Goal: Navigation & Orientation: Understand site structure

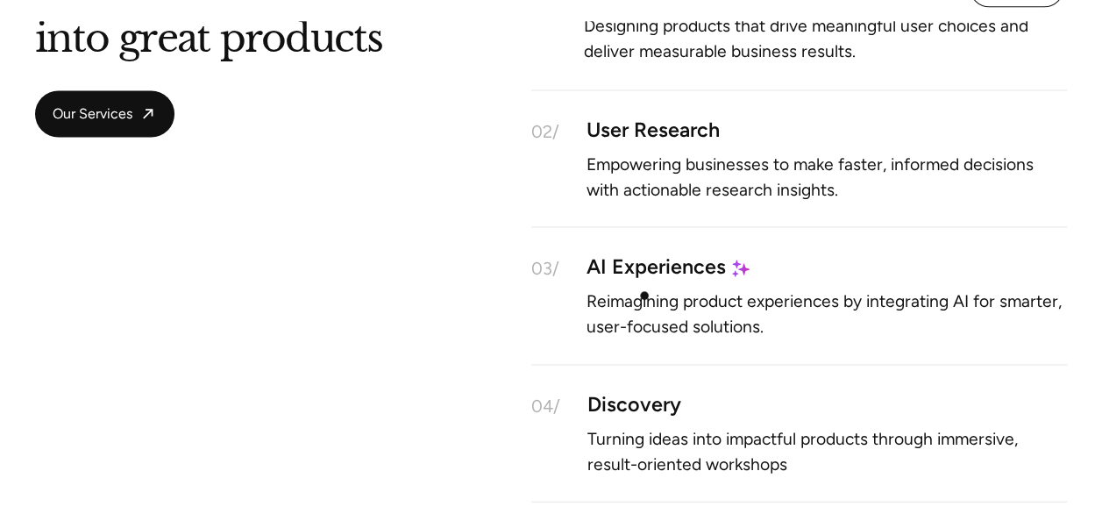
scroll to position [1588, 0]
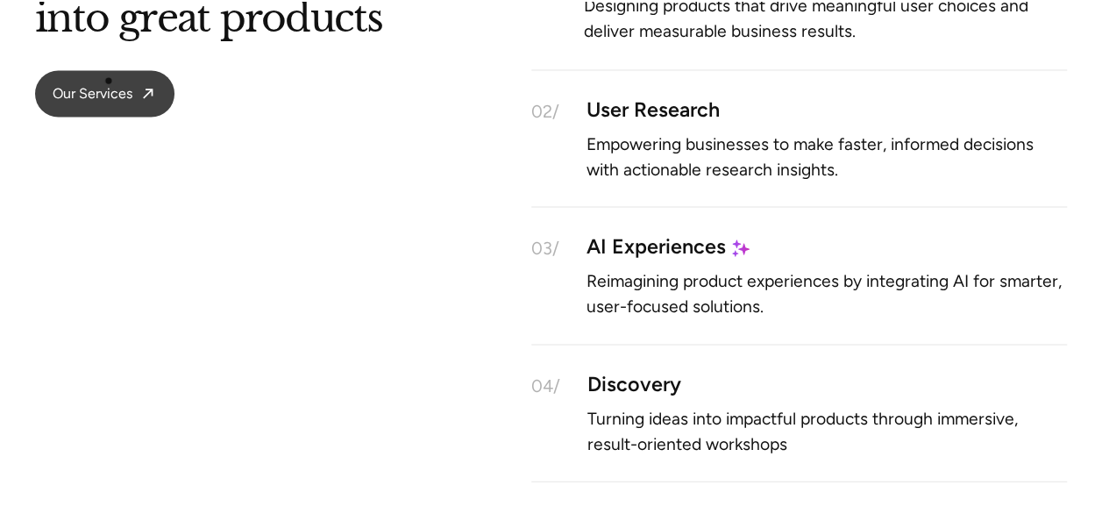
click at [109, 81] on link "Our Services" at bounding box center [104, 93] width 139 height 46
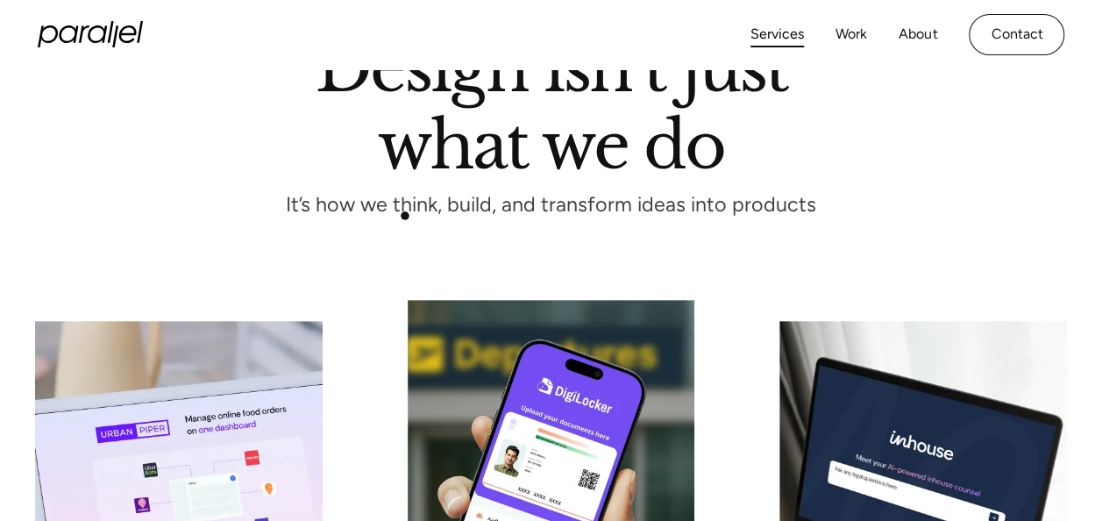
scroll to position [124, 0]
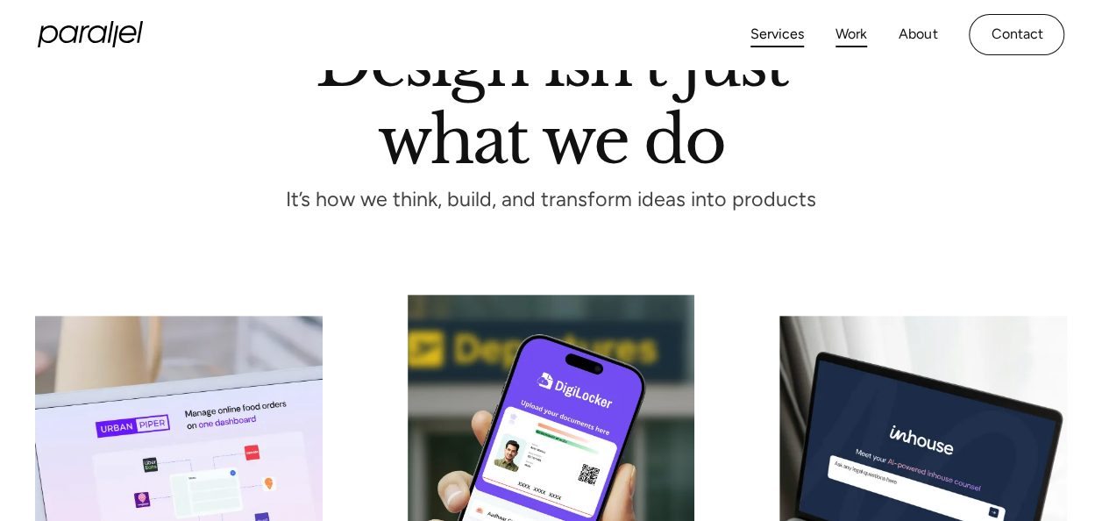
click at [852, 32] on link "Work" at bounding box center [851, 34] width 32 height 25
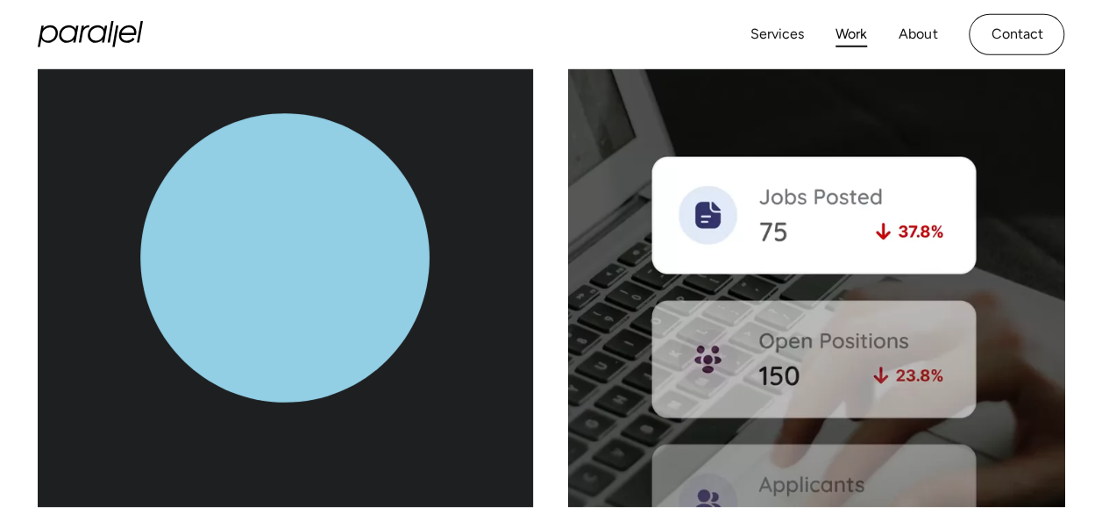
scroll to position [6613, 0]
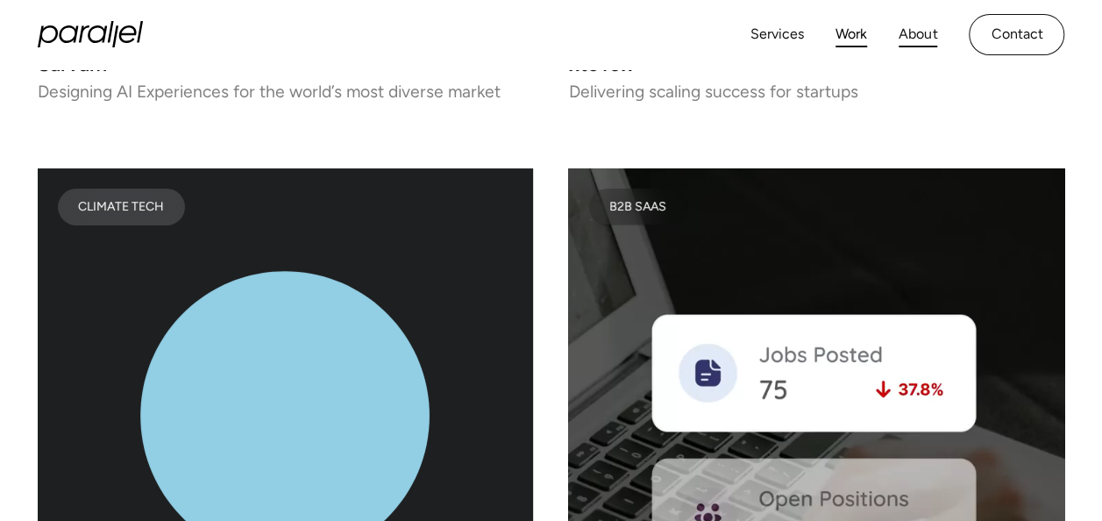
click at [911, 26] on link "About" at bounding box center [918, 34] width 39 height 25
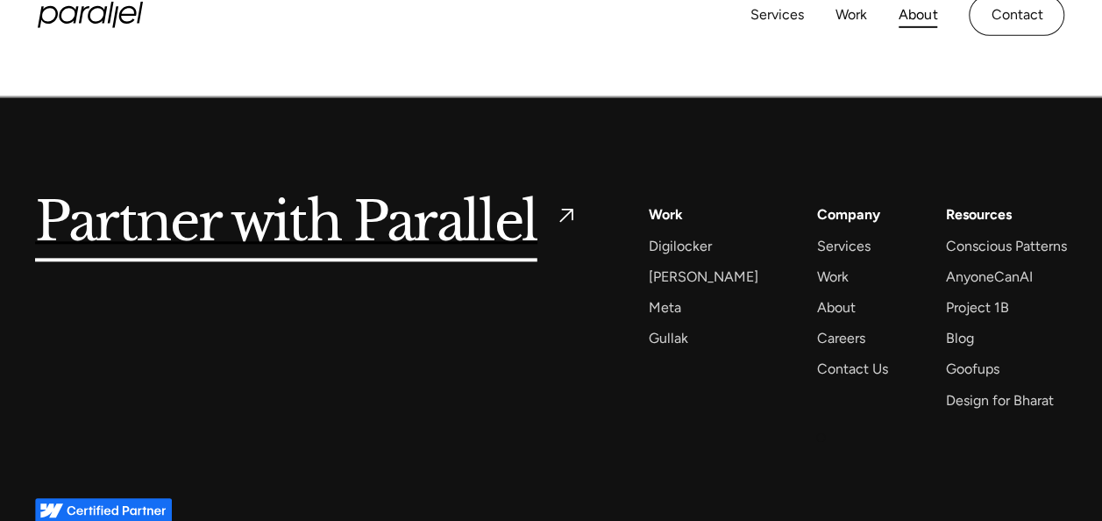
scroll to position [4217, 0]
